Goal: Find contact information: Obtain details needed to contact an individual or organization

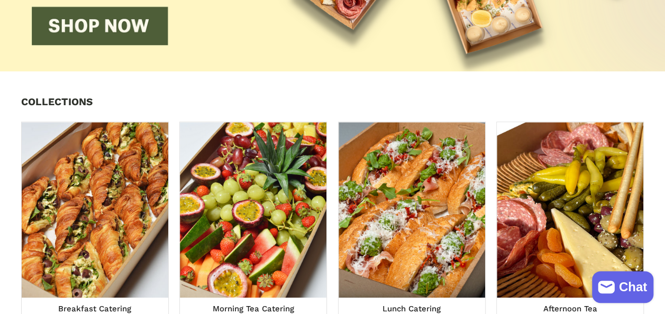
scroll to position [283, 0]
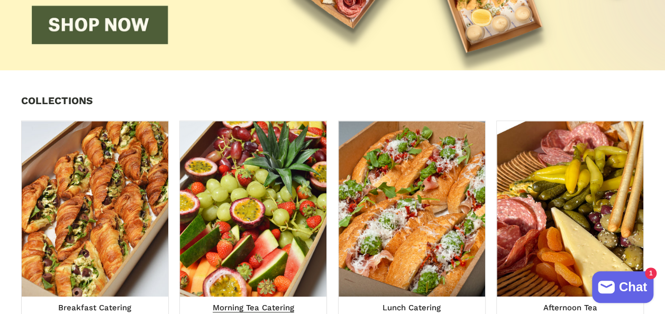
click at [263, 250] on img at bounding box center [253, 209] width 161 height 193
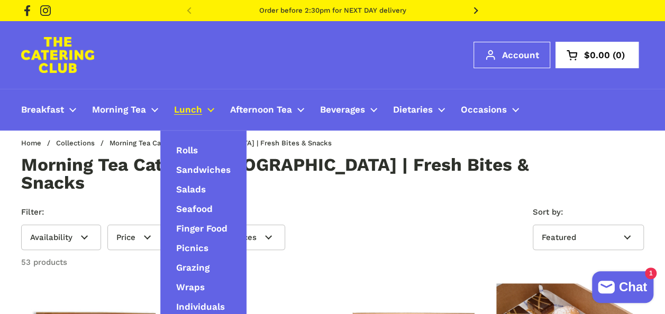
click at [211, 104] on link "Lunch" at bounding box center [194, 109] width 56 height 25
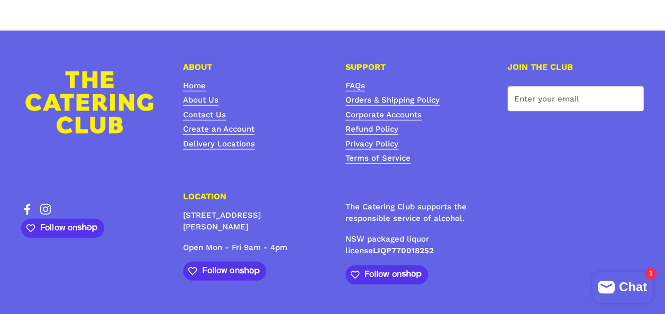
scroll to position [3326, 0]
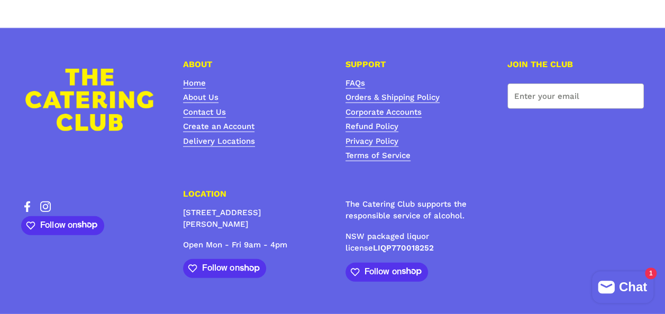
click at [449, 94] on nav "FAQs Orders & Shipping Policy Corporate Accounts Refund Policy Privacy Policy T…" at bounding box center [414, 119] width 137 height 85
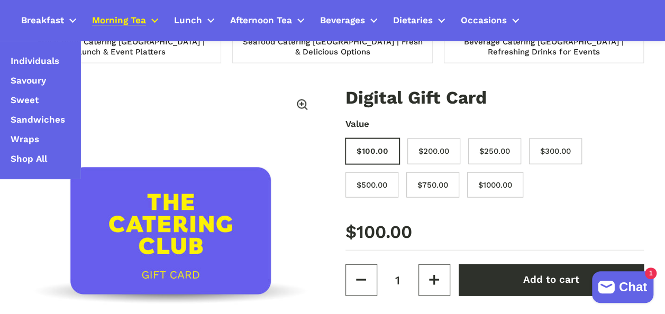
scroll to position [1088, 0]
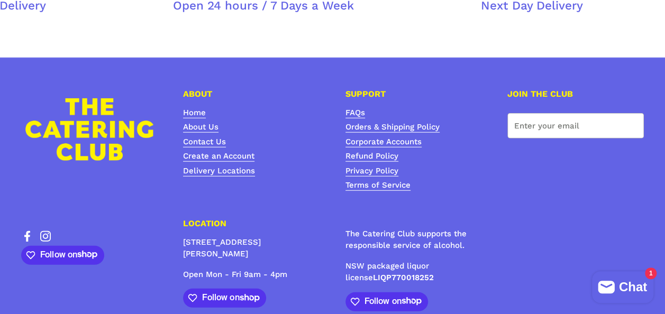
scroll to position [3295, 0]
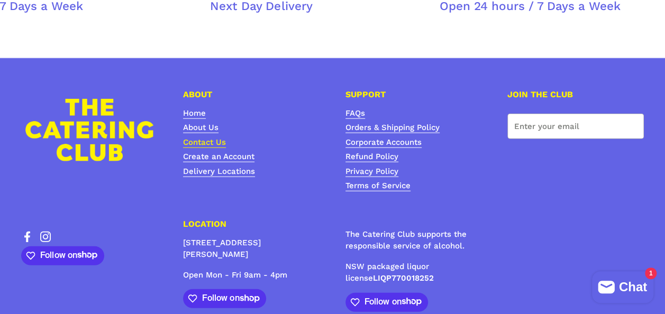
click at [205, 138] on link "Contact Us" at bounding box center [204, 143] width 43 height 11
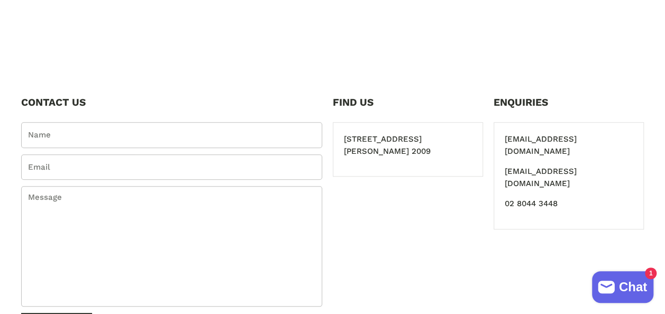
scroll to position [378, 0]
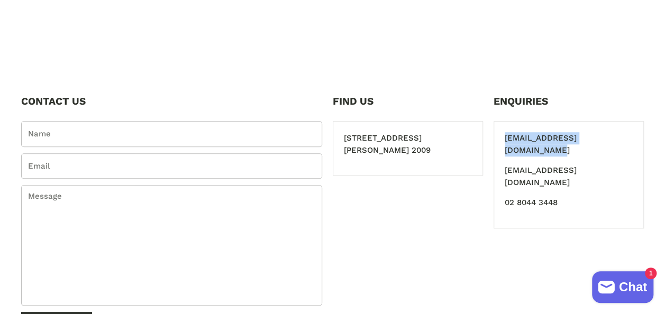
drag, startPoint x: 505, startPoint y: 139, endPoint x: 619, endPoint y: 140, distance: 113.8
click at [619, 140] on p "info@thecateringclub.com.au" at bounding box center [569, 144] width 128 height 24
copy p "info@thecateringclub.com.au"
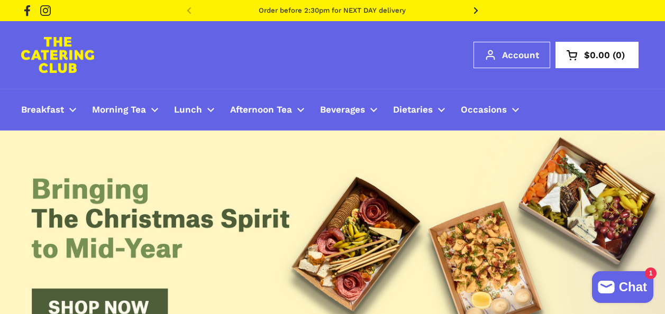
scroll to position [3295, 0]
